Goal: Find specific page/section: Find specific page/section

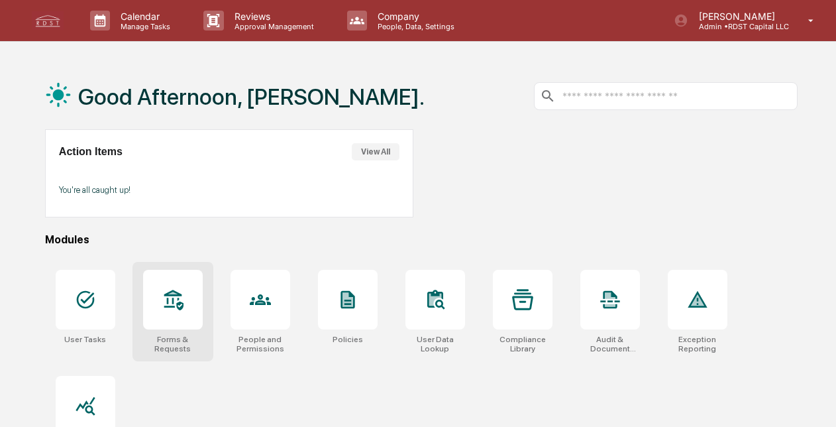
click at [179, 289] on icon at bounding box center [172, 299] width 21 height 21
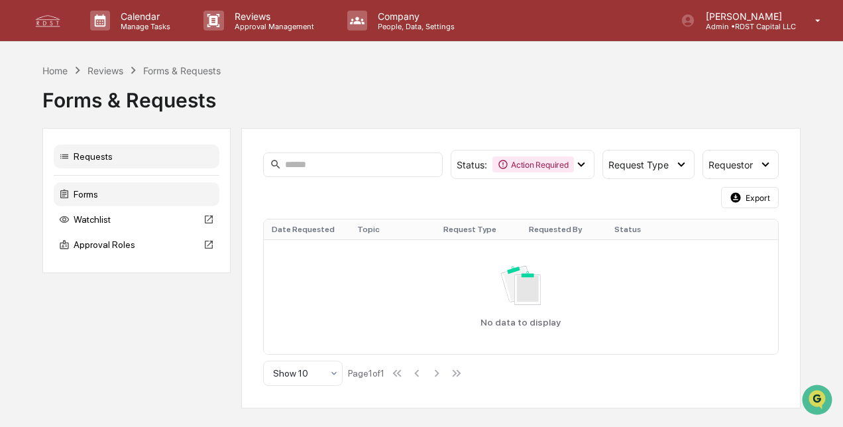
click at [85, 189] on div "Forms" at bounding box center [137, 194] width 166 height 24
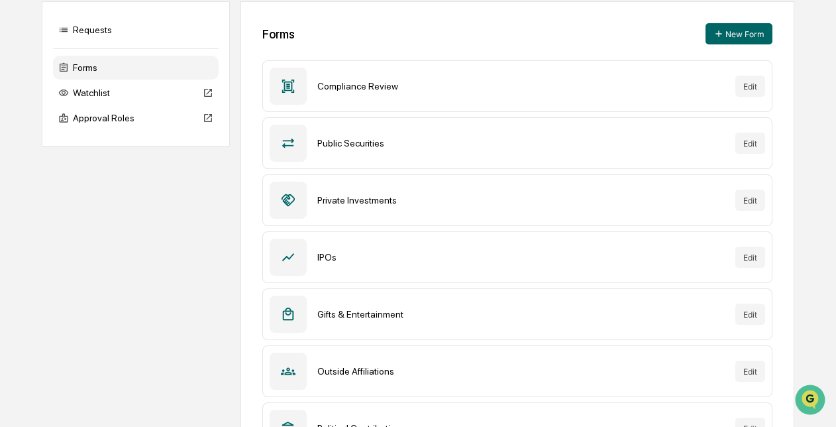
scroll to position [35, 0]
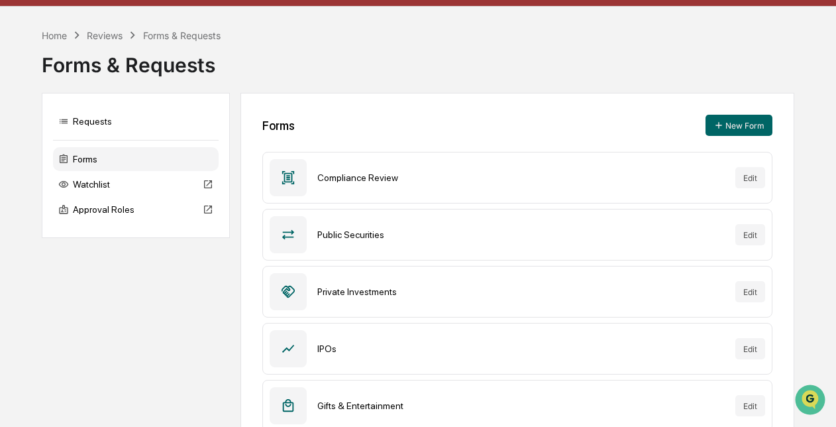
click at [335, 182] on div "Compliance Review" at bounding box center [520, 177] width 407 height 11
click at [285, 178] on icon at bounding box center [288, 177] width 15 height 15
click at [750, 175] on button "Edit" at bounding box center [750, 177] width 30 height 21
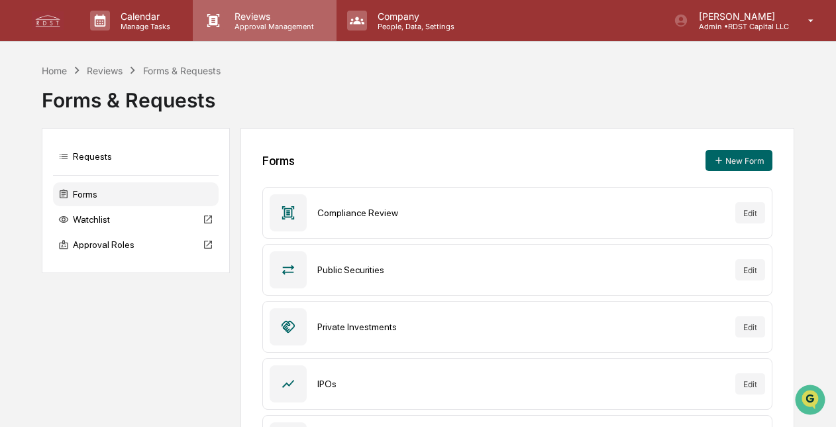
click at [273, 25] on p "Approval Management" at bounding box center [272, 26] width 97 height 9
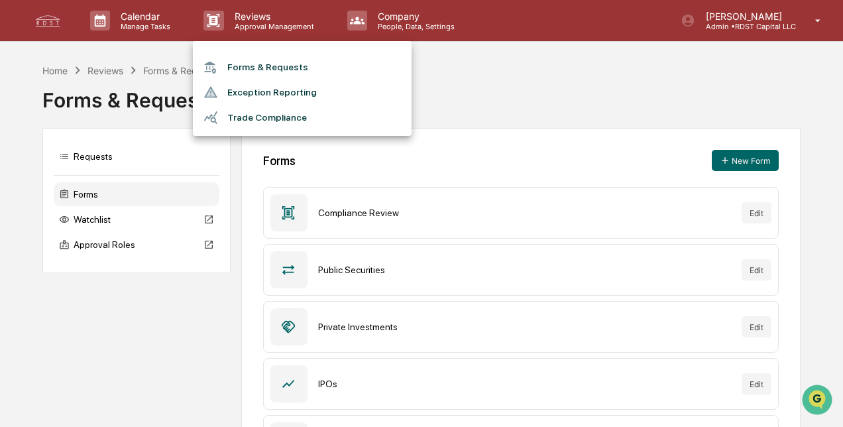
click at [531, 81] on div at bounding box center [421, 213] width 843 height 427
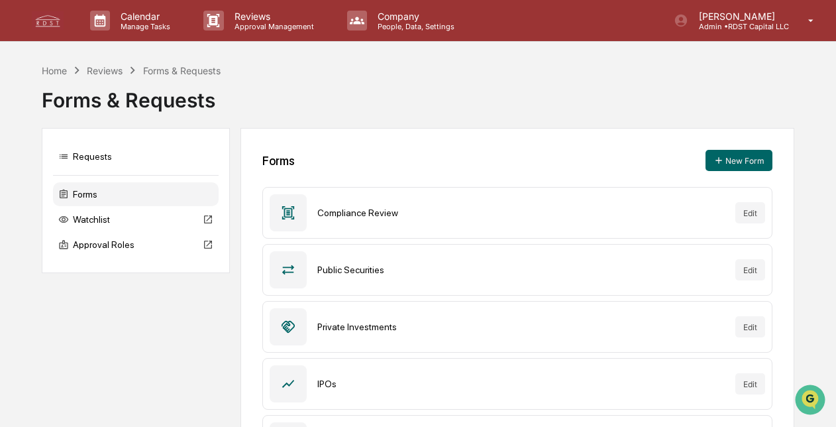
click at [103, 70] on div "Reviews" at bounding box center [105, 70] width 36 height 11
click at [52, 72] on div "Home" at bounding box center [54, 70] width 25 height 11
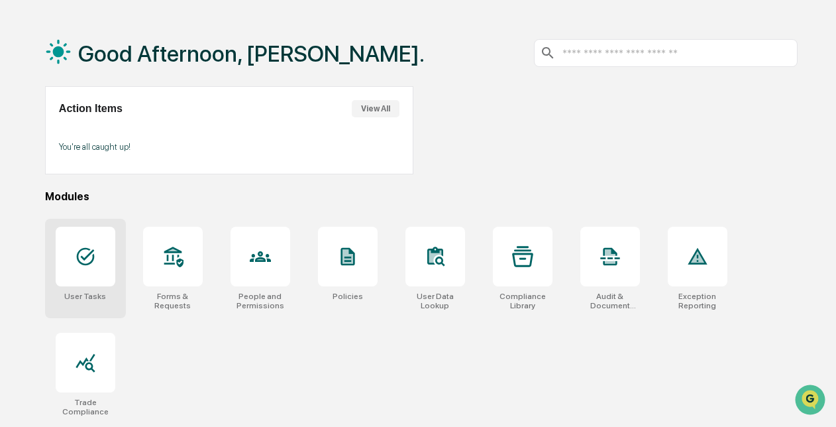
scroll to position [62, 0]
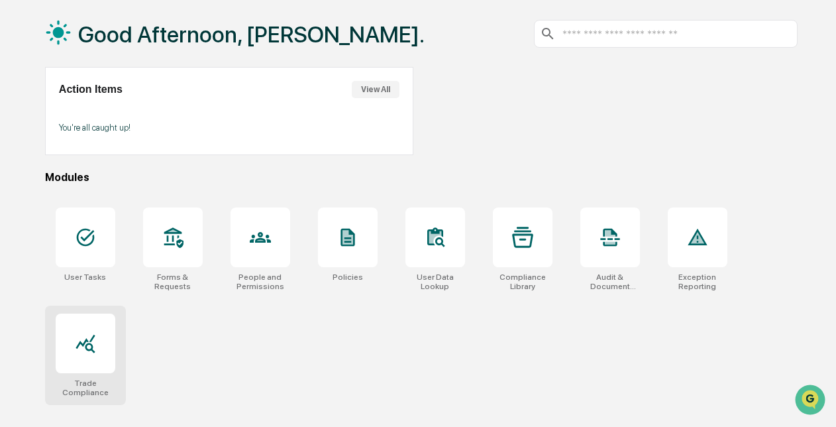
click at [84, 349] on icon at bounding box center [85, 342] width 21 height 21
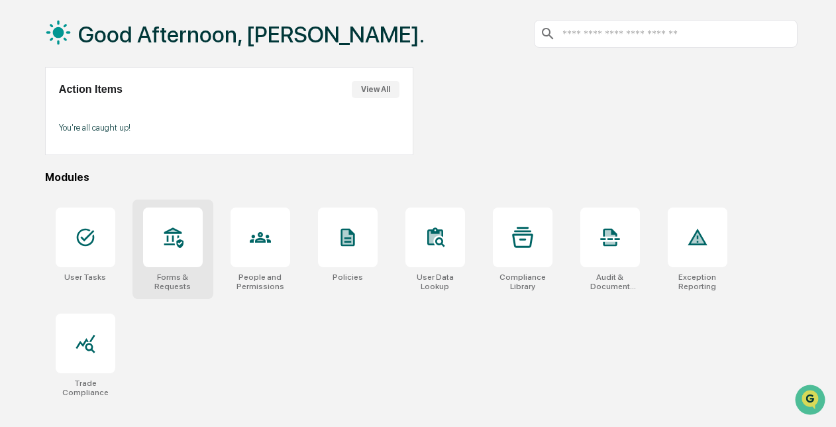
click at [153, 240] on div at bounding box center [173, 237] width 60 height 60
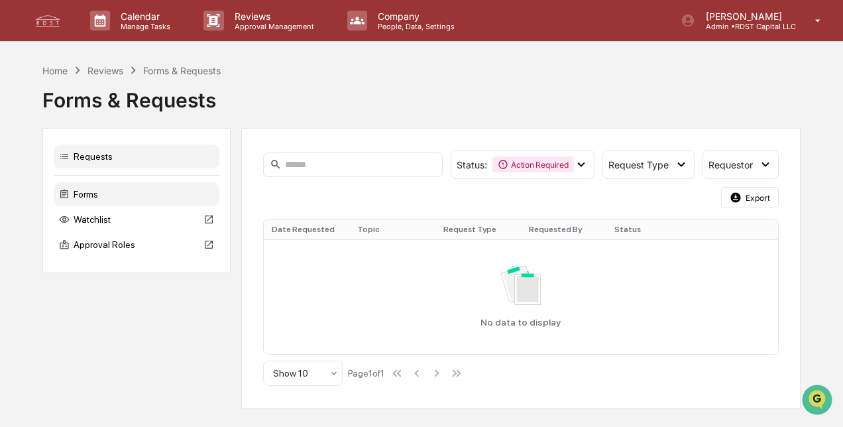
click at [85, 193] on div "Forms" at bounding box center [137, 194] width 166 height 24
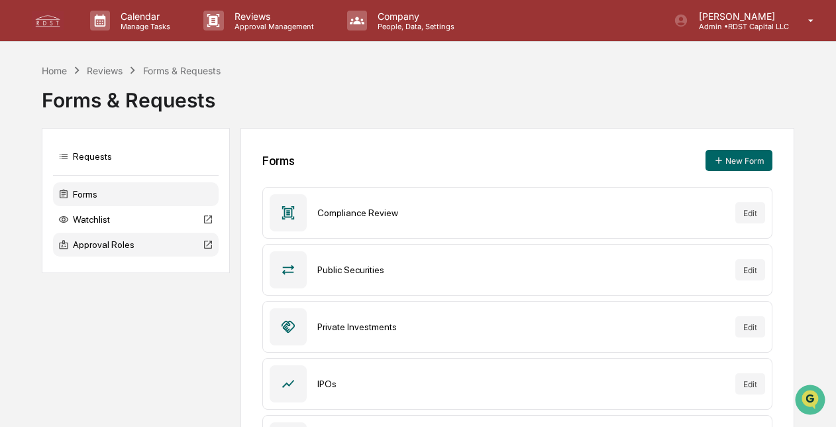
click at [93, 241] on div "Approval Roles" at bounding box center [136, 244] width 166 height 24
click at [95, 221] on div "Watchlist" at bounding box center [136, 219] width 166 height 24
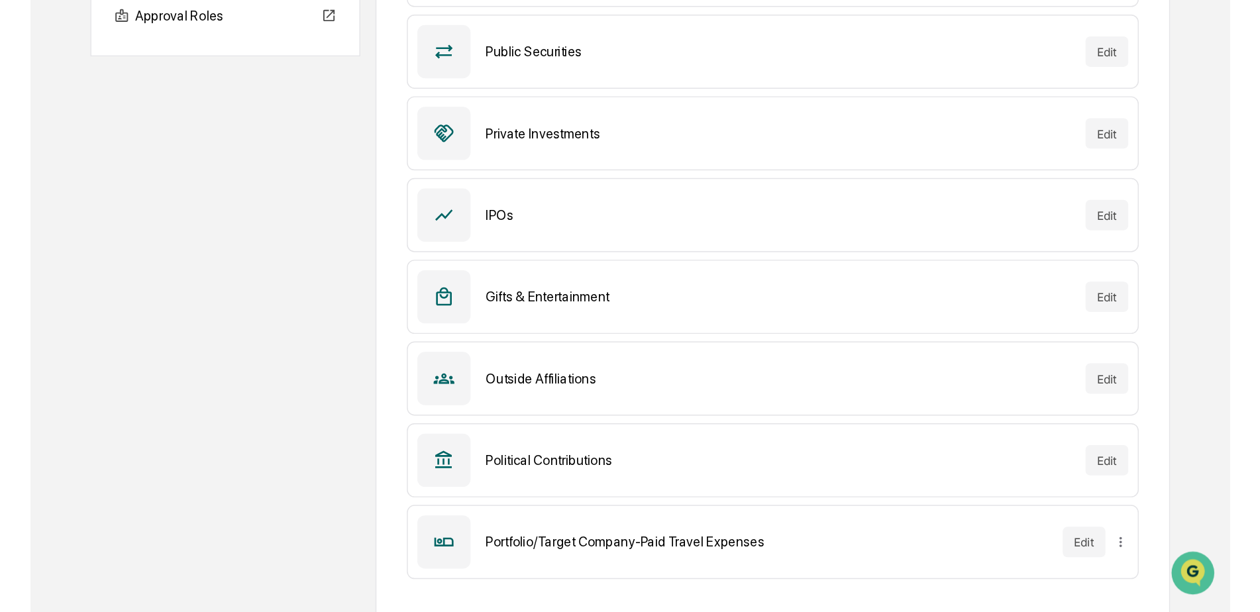
scroll to position [52, 0]
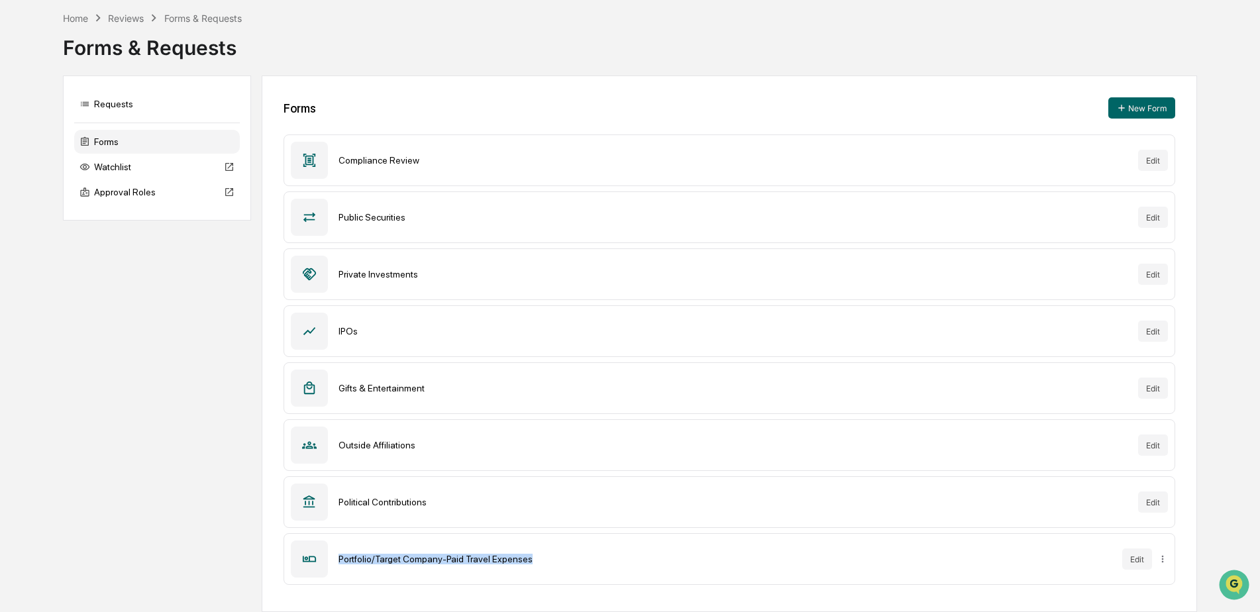
drag, startPoint x: 525, startPoint y: 558, endPoint x: 338, endPoint y: 564, distance: 186.2
click at [338, 426] on div "Portfolio/Target Company-Paid Travel Expenses" at bounding box center [724, 559] width 773 height 11
drag, startPoint x: 338, startPoint y: 564, endPoint x: 405, endPoint y: 562, distance: 66.3
copy div "Portfolio/Target Company-Paid Travel Expenses"
